Goal: Navigation & Orientation: Find specific page/section

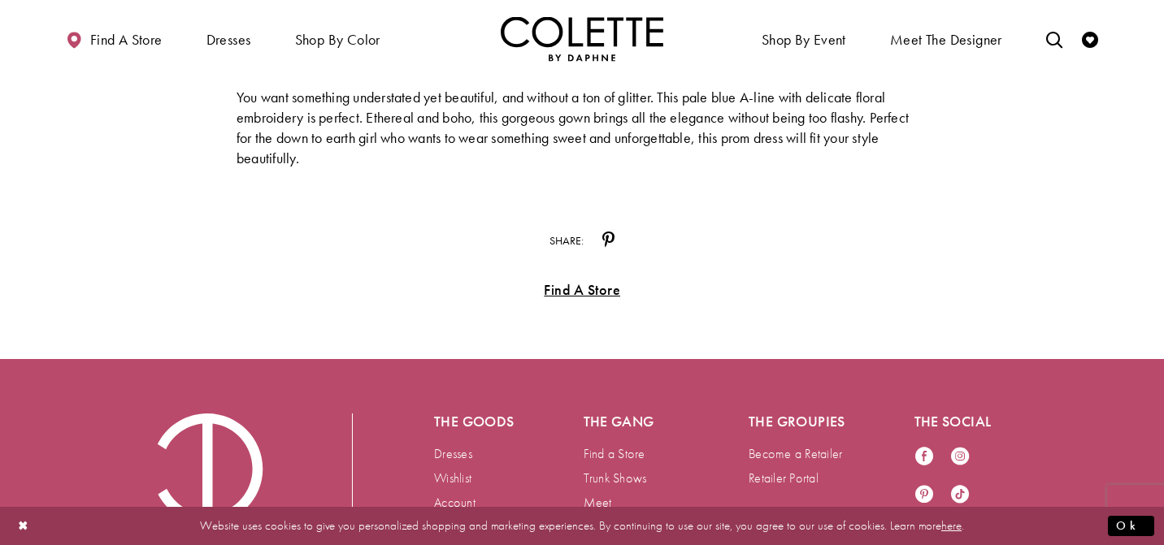
scroll to position [9303, 0]
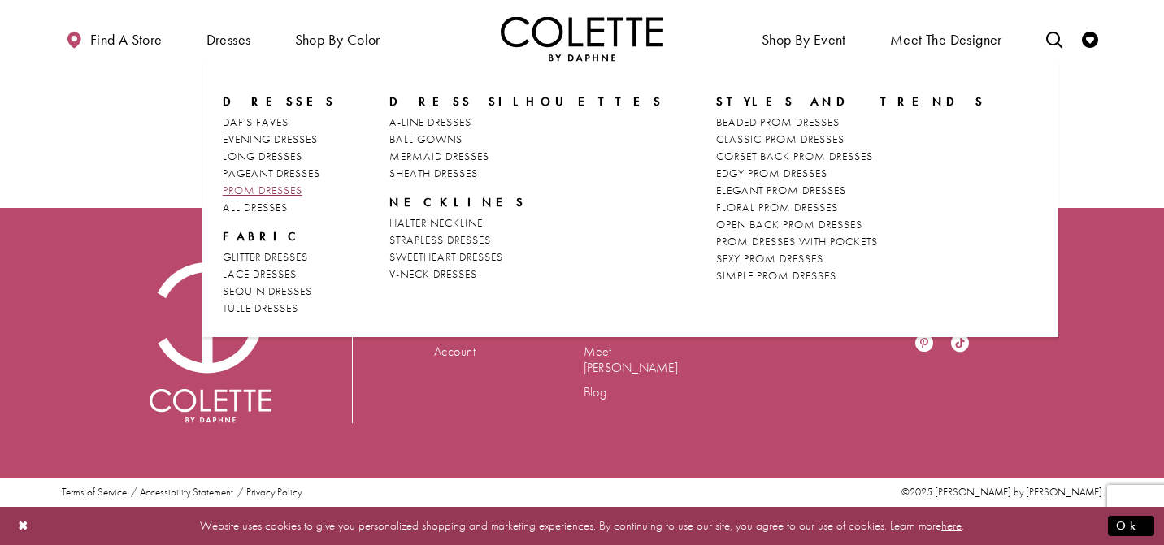
click at [265, 189] on span "PROM DRESSES" at bounding box center [263, 190] width 80 height 15
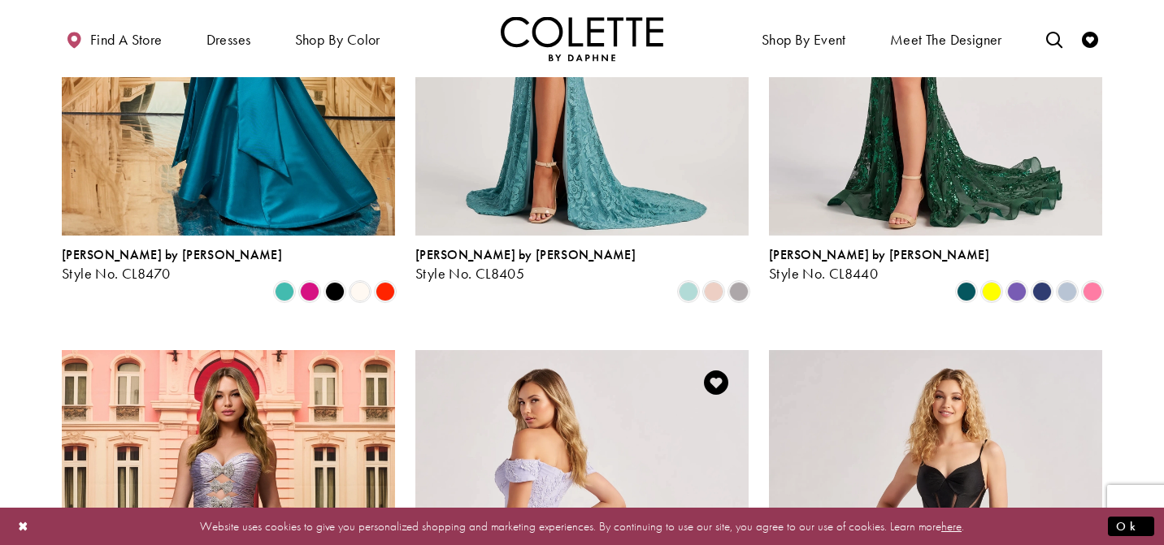
scroll to position [745, 0]
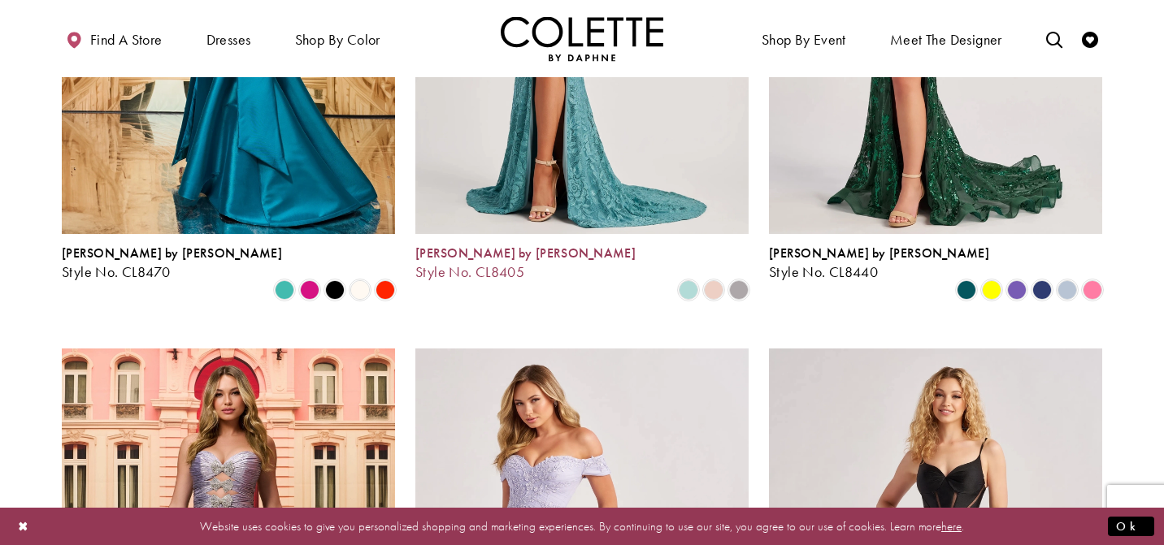
click at [492, 249] on span "Colette by Daphne" at bounding box center [525, 253] width 220 height 17
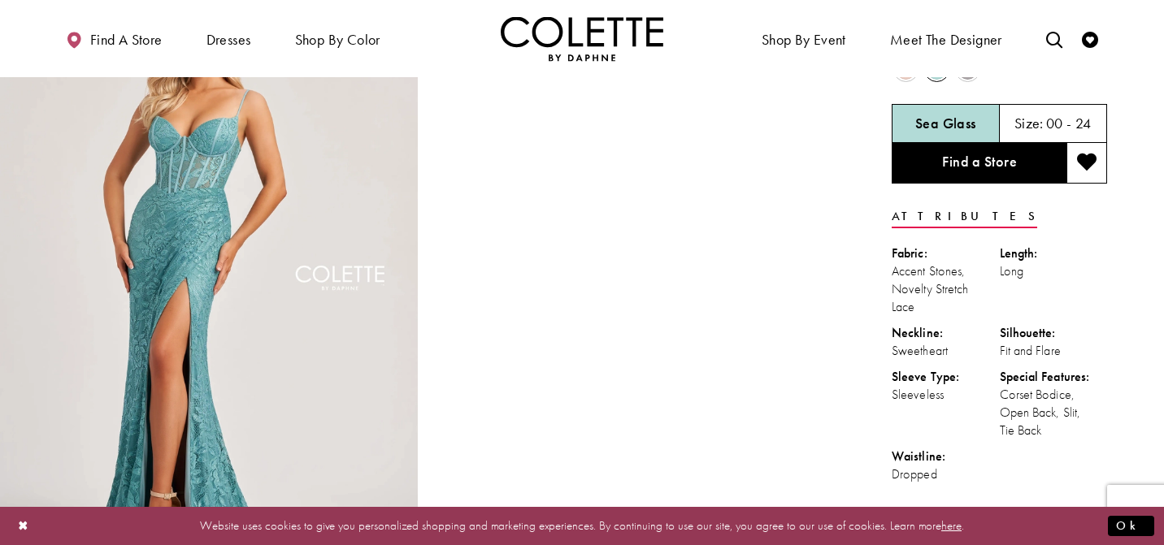
scroll to position [115, 0]
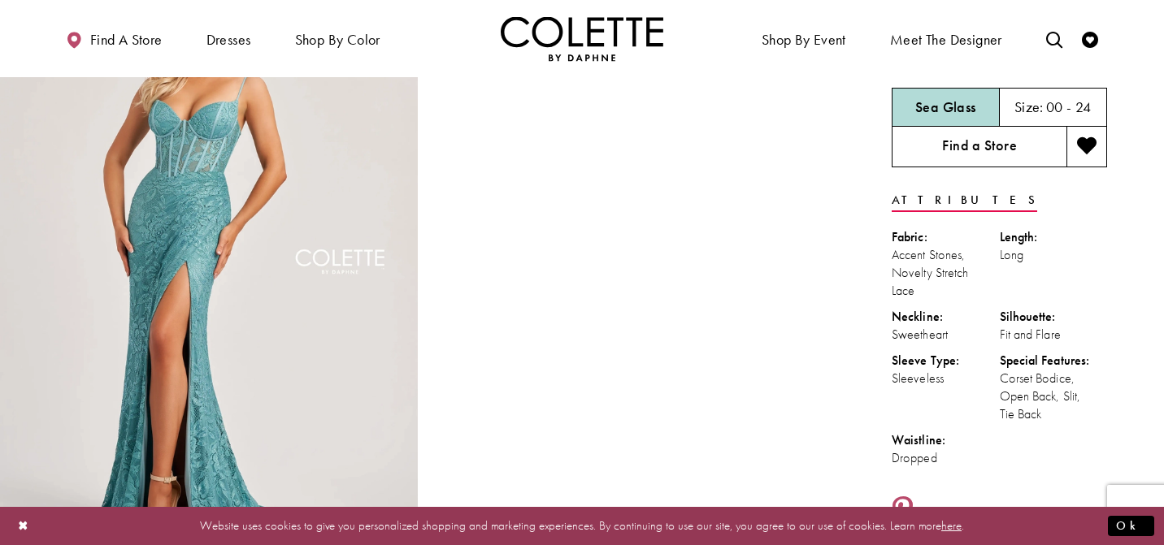
click at [972, 134] on link "Find a Store" at bounding box center [978, 147] width 175 height 41
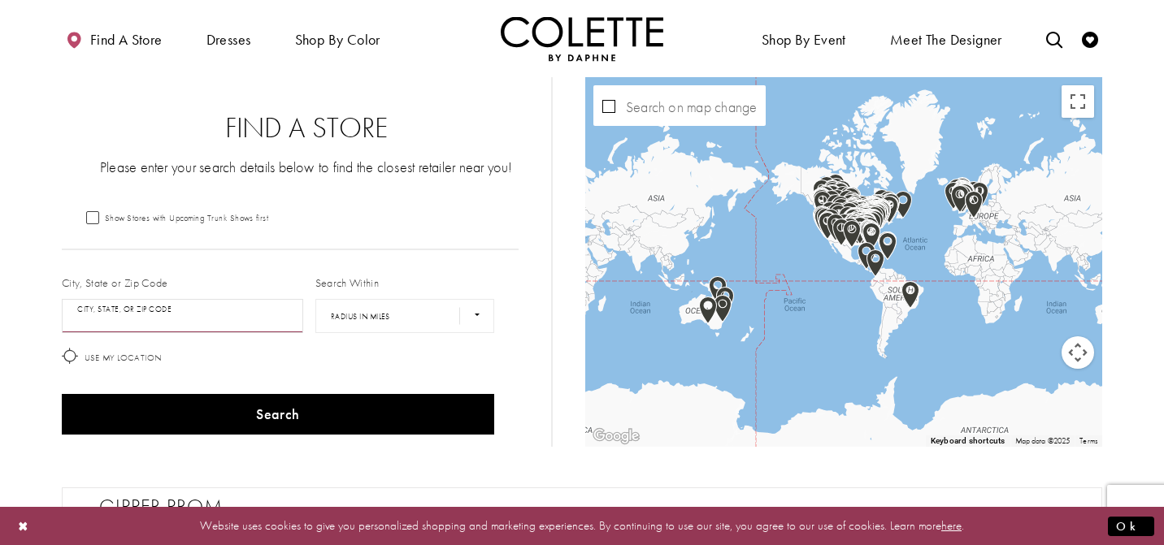
click at [154, 321] on input "City, State, or ZIP Code" at bounding box center [182, 316] width 241 height 34
click at [62, 394] on button "Search" at bounding box center [278, 414] width 432 height 41
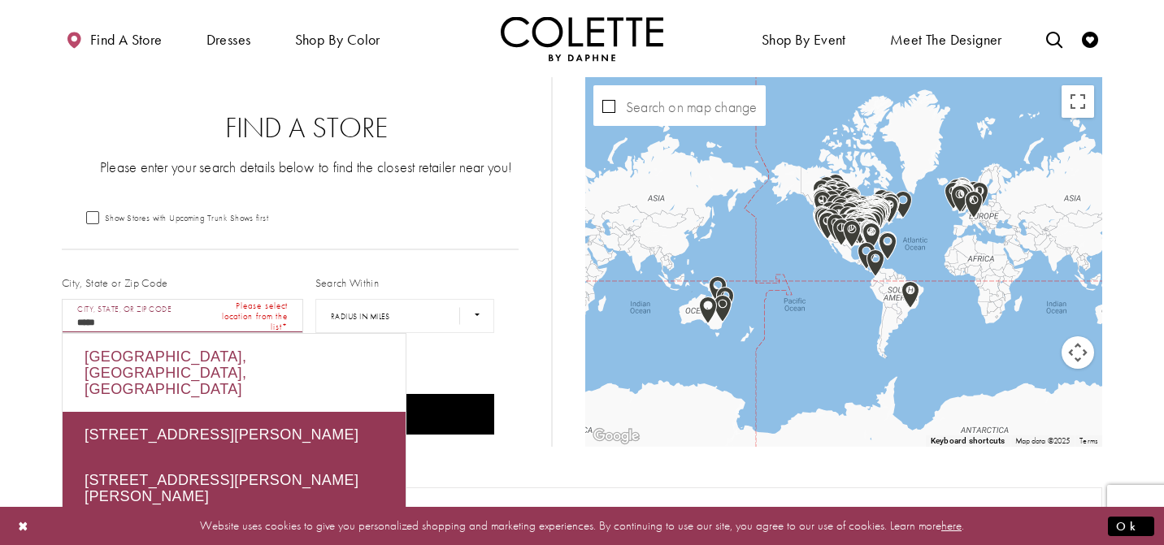
click at [115, 360] on div "Huntersville, NC 28078, USA" at bounding box center [234, 373] width 343 height 78
type input "**********"
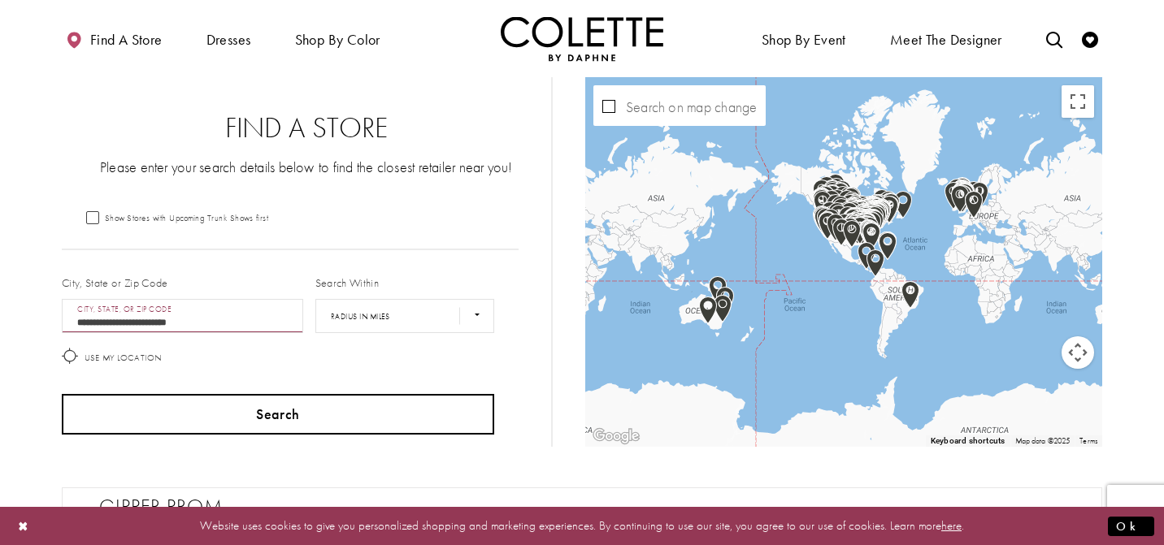
click at [206, 418] on button "Search" at bounding box center [278, 414] width 432 height 41
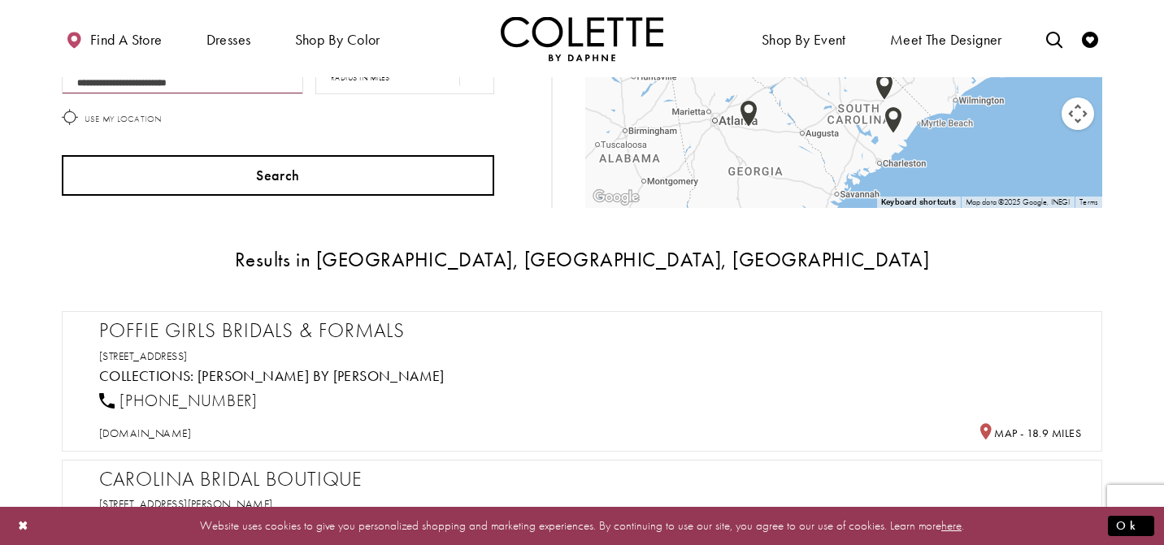
scroll to position [241, 0]
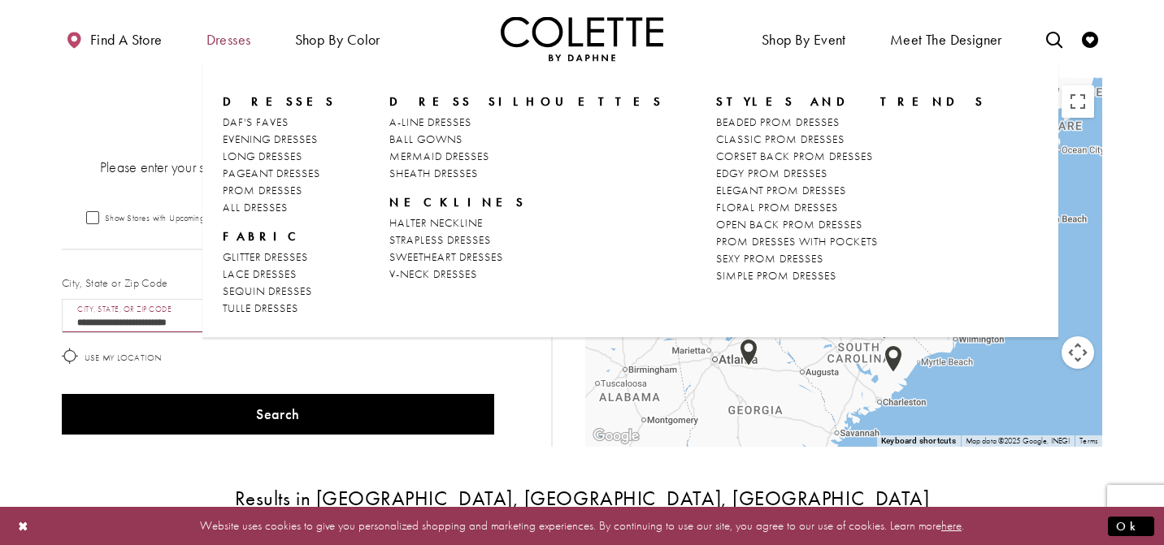
click at [216, 37] on span "Dresses" at bounding box center [228, 40] width 45 height 16
click at [267, 186] on span "PROM DRESSES" at bounding box center [263, 190] width 80 height 15
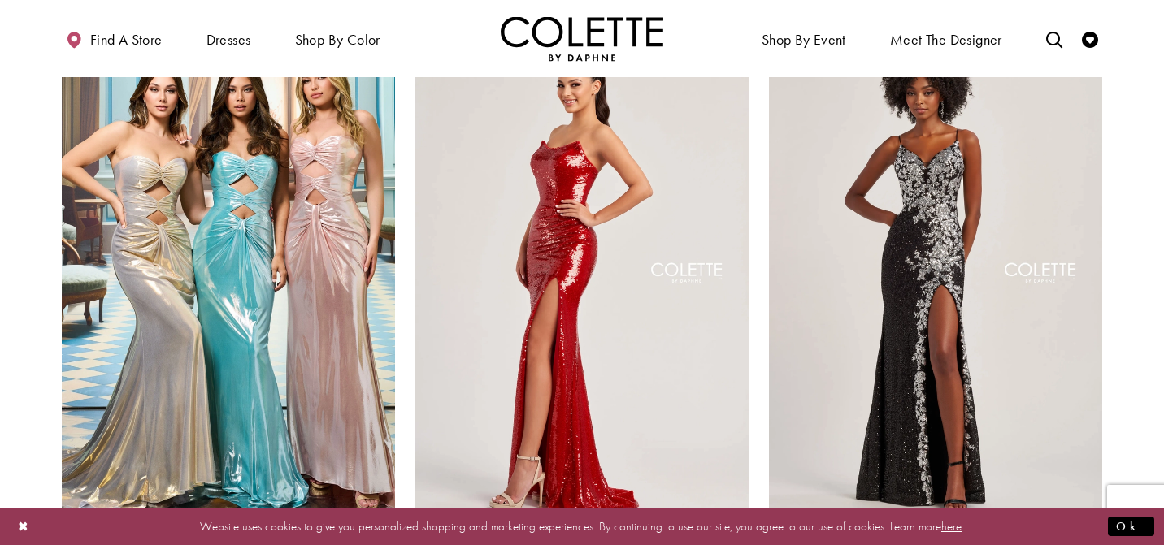
scroll to position [2864, 0]
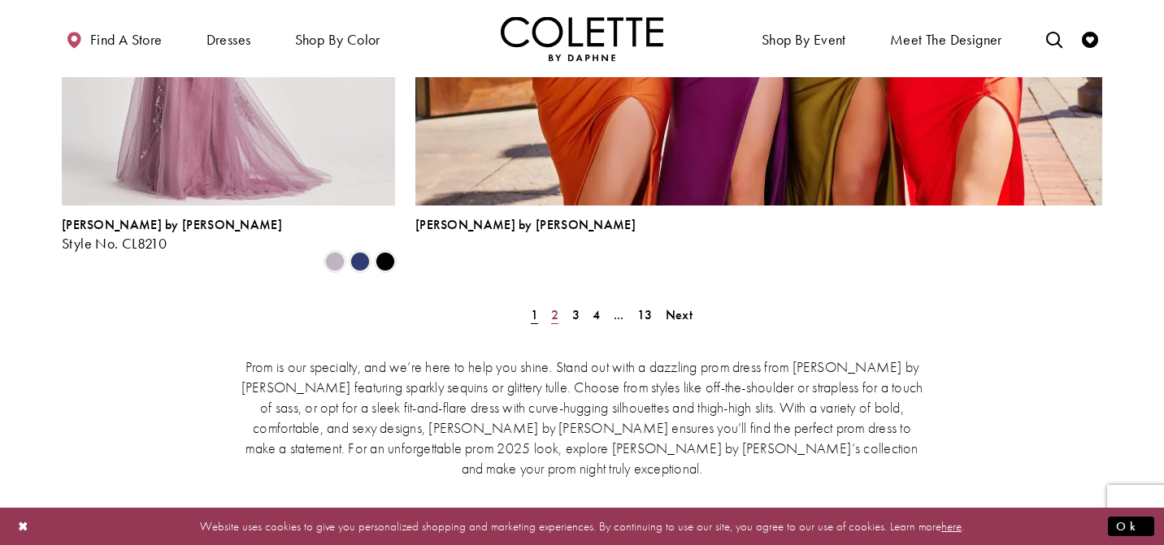
click at [556, 306] on span "2" at bounding box center [554, 314] width 7 height 17
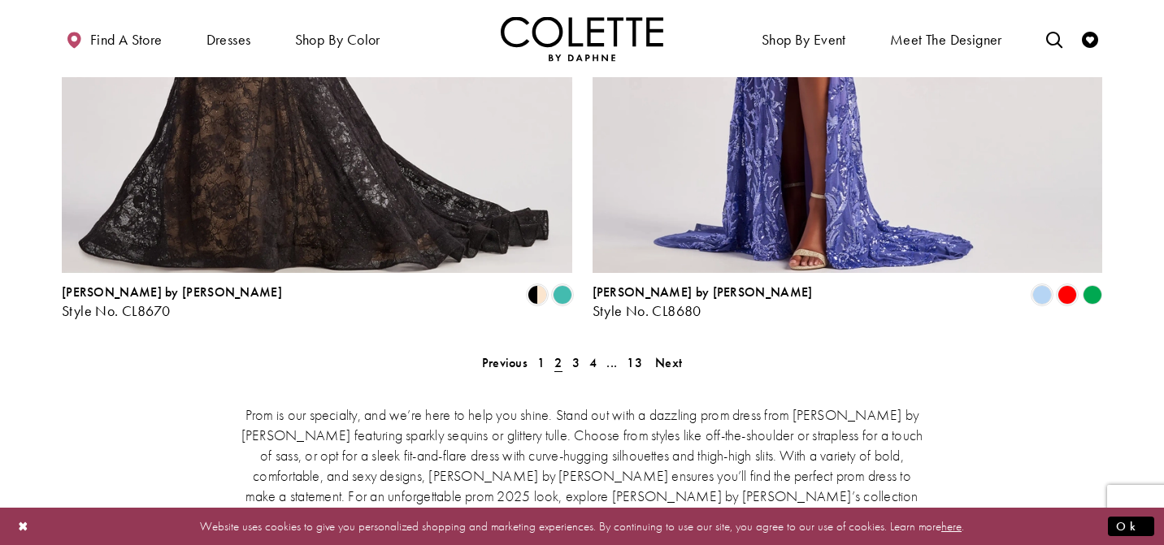
scroll to position [3673, 0]
